Goal: Task Accomplishment & Management: Use online tool/utility

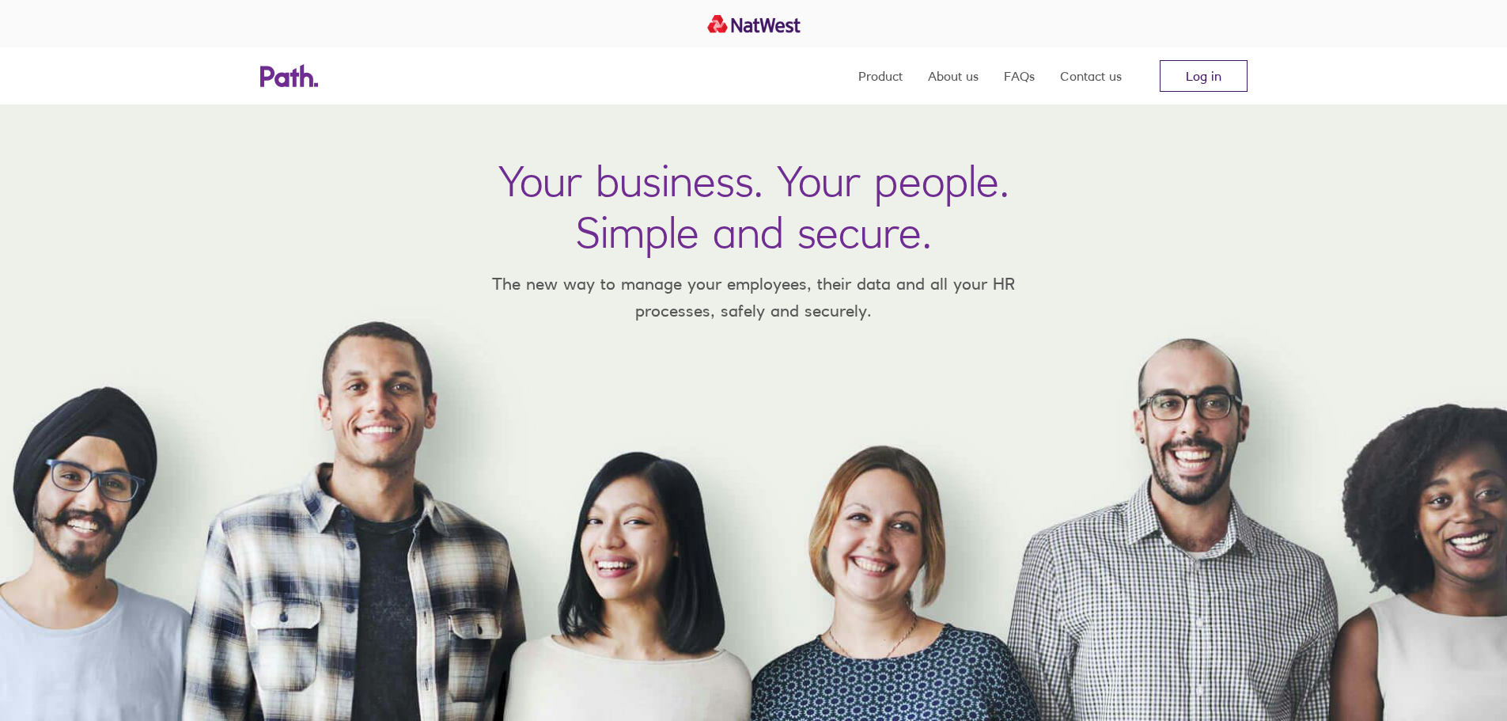
click at [1186, 74] on link "Log in" at bounding box center [1204, 76] width 88 height 32
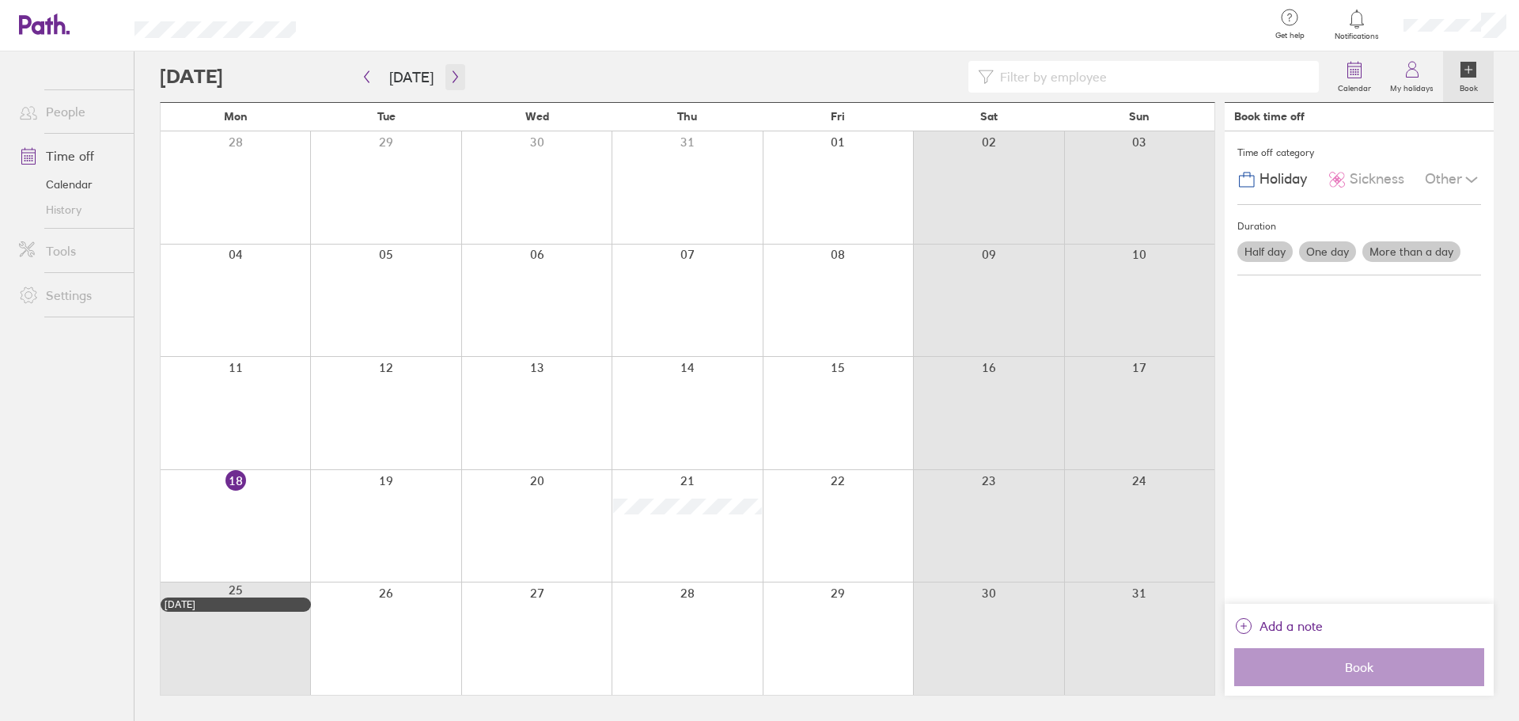
click at [454, 82] on icon "button" at bounding box center [455, 76] width 12 height 13
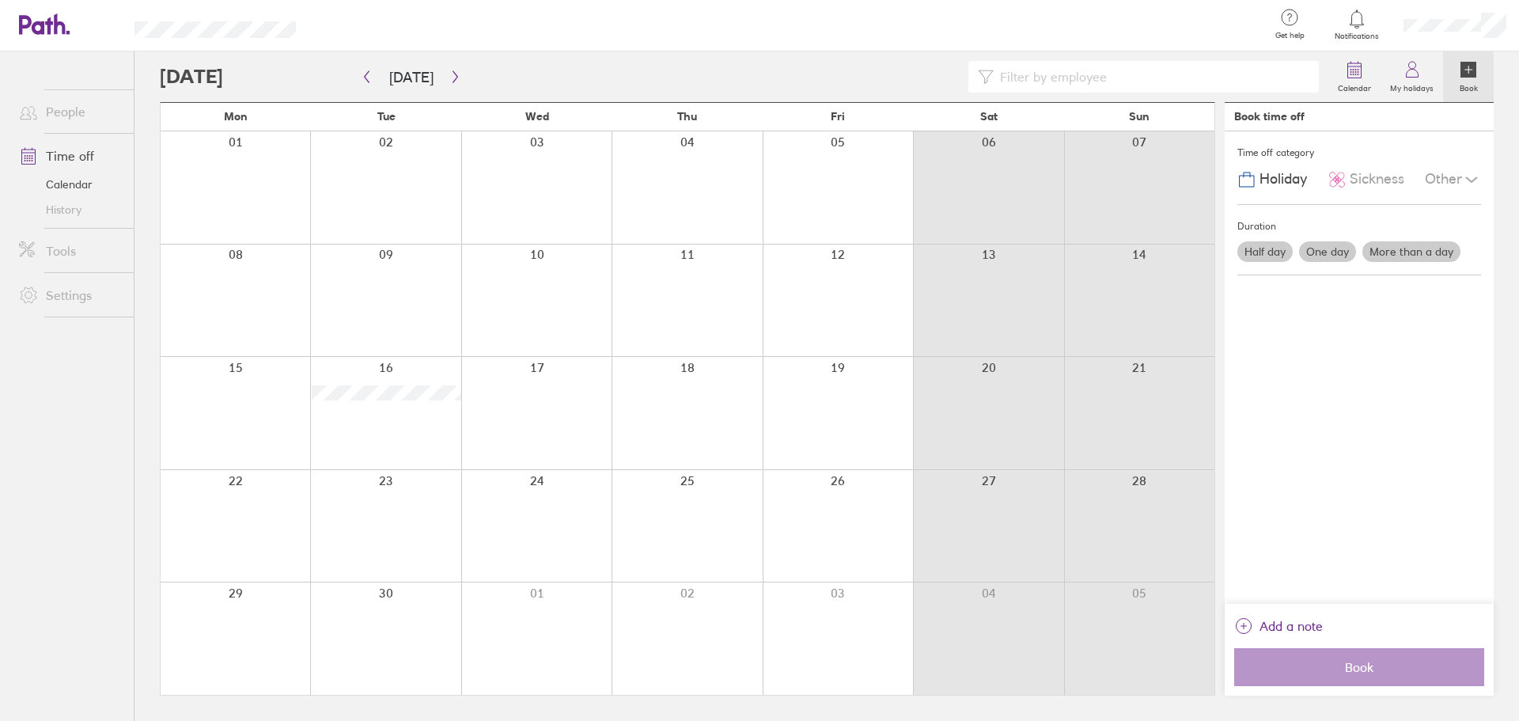
click at [269, 183] on div at bounding box center [236, 187] width 150 height 112
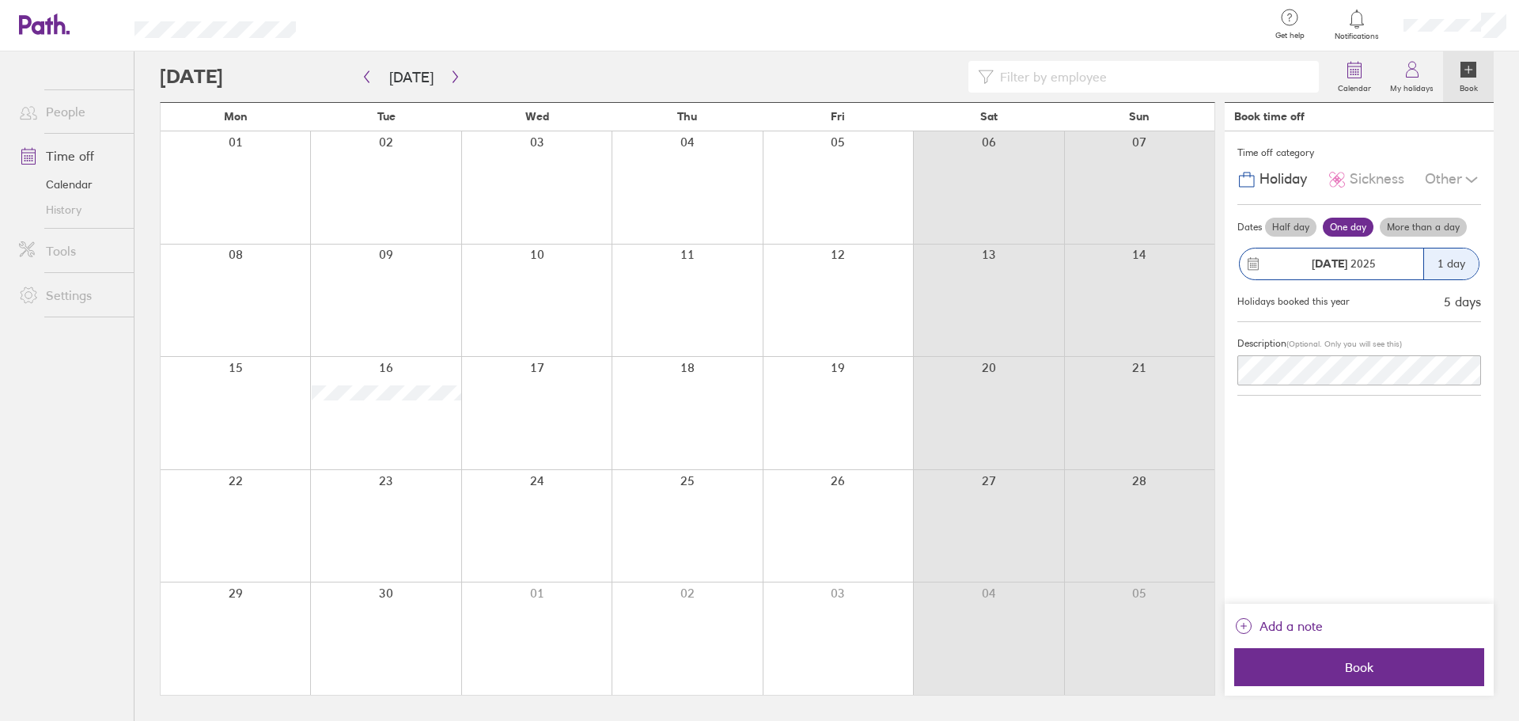
click at [1446, 174] on div "Other" at bounding box center [1453, 180] width 56 height 30
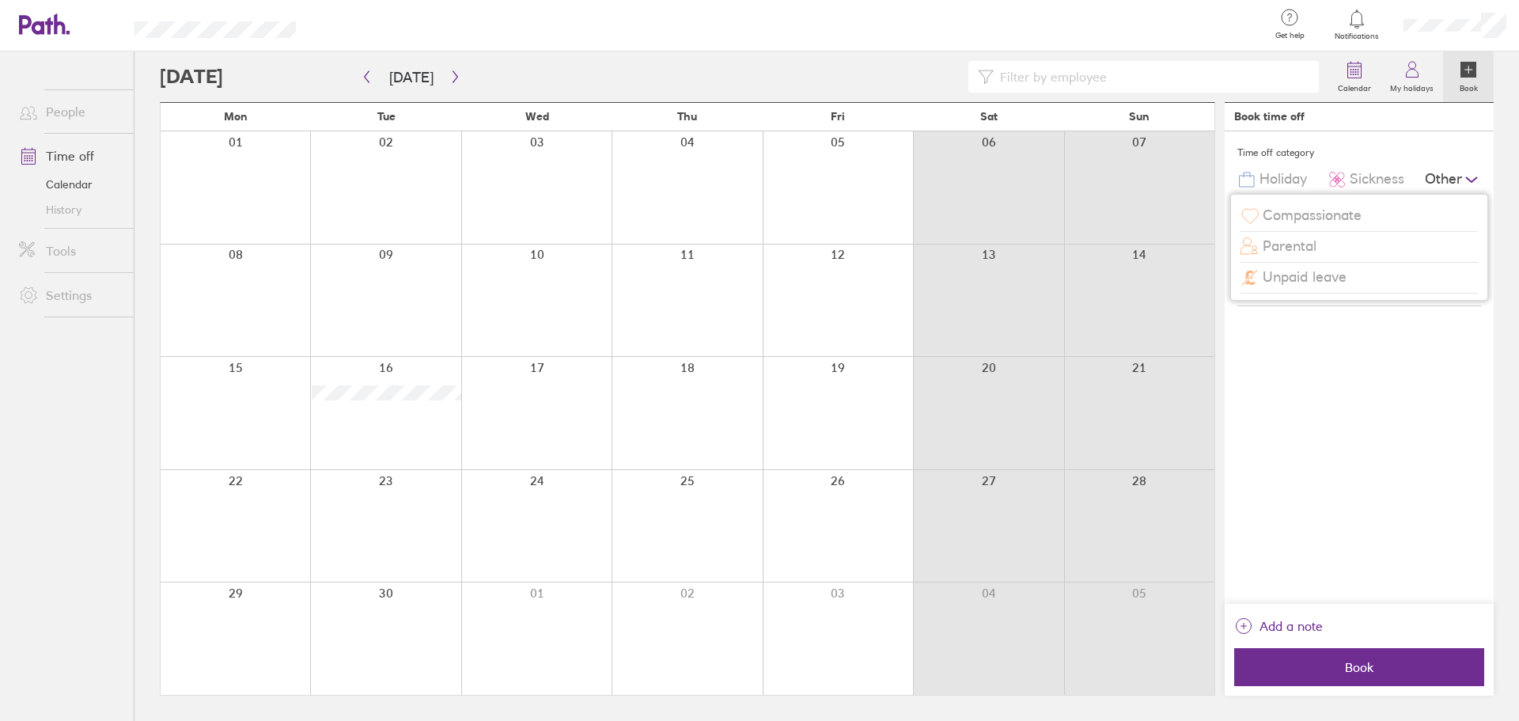
click at [1340, 214] on span "Compassionate" at bounding box center [1312, 215] width 99 height 17
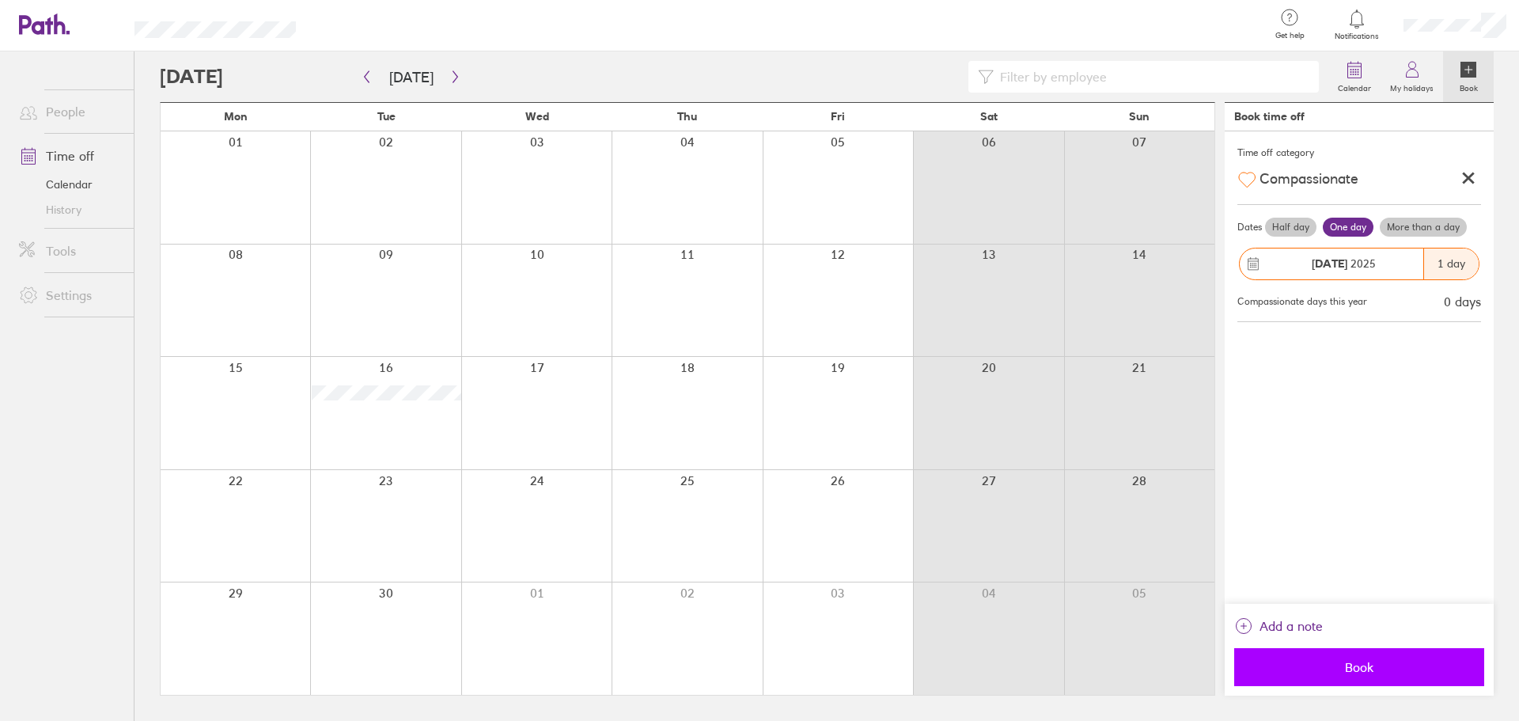
click at [1374, 665] on span "Book" at bounding box center [1359, 667] width 228 height 14
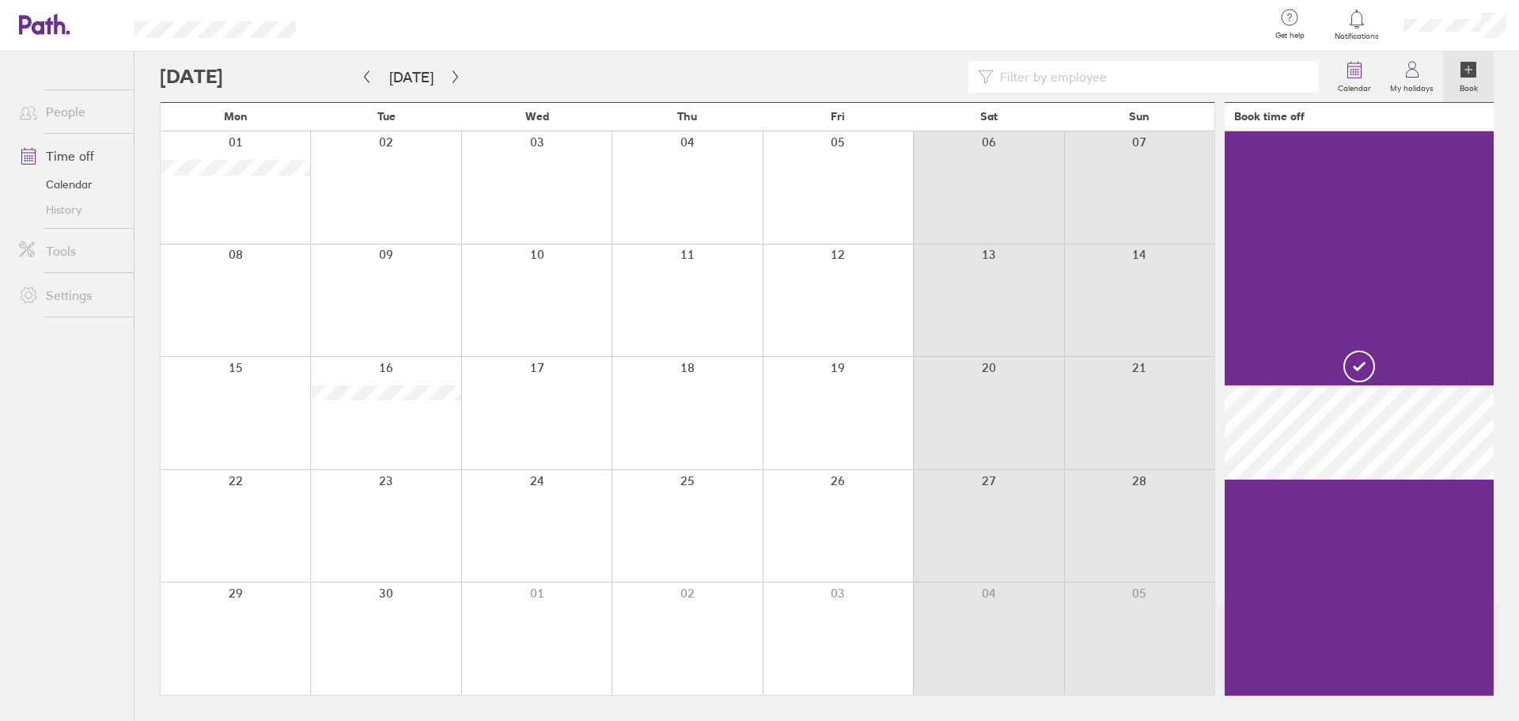
click at [253, 156] on div at bounding box center [236, 187] width 150 height 112
